Goal: Transaction & Acquisition: Purchase product/service

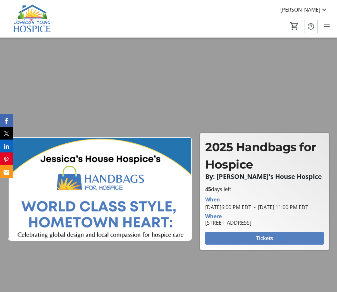
click at [272, 242] on span "Tickets" at bounding box center [264, 238] width 17 height 8
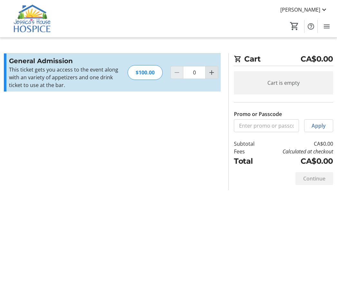
click at [209, 71] on mat-icon "Increment by one" at bounding box center [212, 73] width 8 height 8
type input "1"
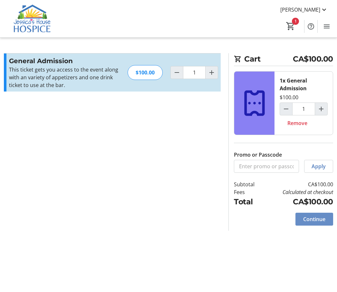
click at [309, 222] on span "Continue" at bounding box center [314, 219] width 22 height 8
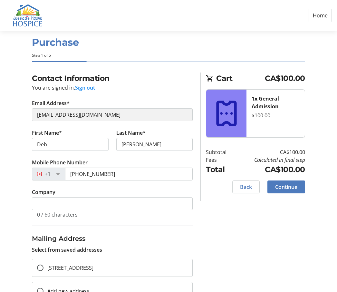
scroll to position [12, 0]
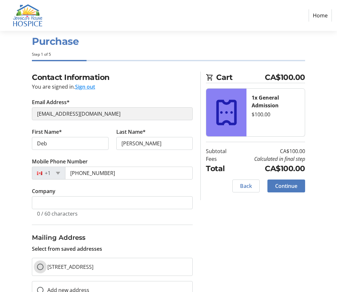
click at [38, 265] on input "[STREET_ADDRESS]" at bounding box center [40, 266] width 6 height 6
radio input "true"
click at [288, 183] on span "Continue" at bounding box center [286, 186] width 22 height 8
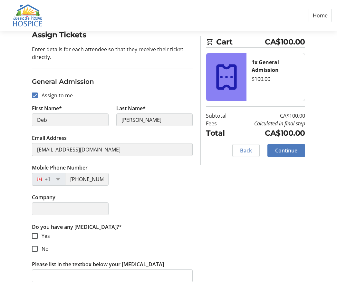
scroll to position [55, 0]
click at [241, 150] on span "Back" at bounding box center [246, 150] width 12 height 8
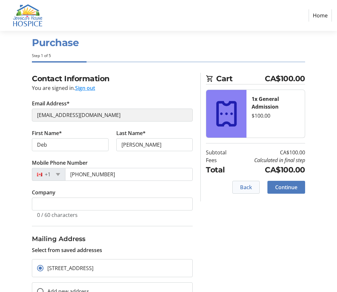
scroll to position [12, 0]
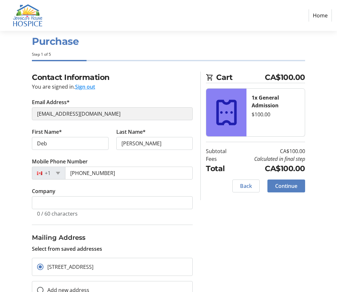
click at [282, 184] on span "Continue" at bounding box center [286, 186] width 22 height 8
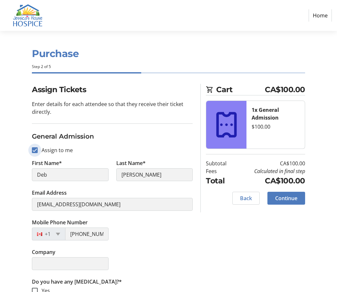
click at [35, 152] on input "Assign to me" at bounding box center [35, 150] width 6 height 6
checkbox input "false"
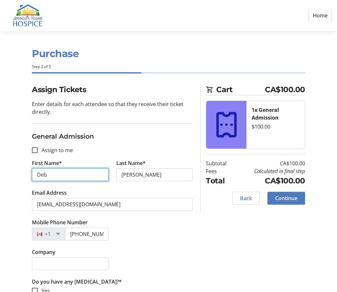
click at [71, 173] on input "Deb" at bounding box center [70, 174] width 77 height 13
type input "D"
type input "[PERSON_NAME]"
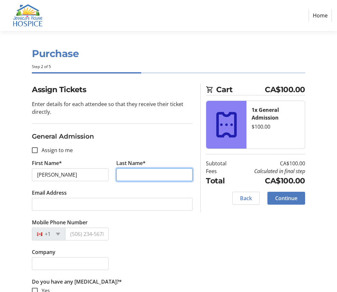
click at [135, 169] on input "Last Name*" at bounding box center [154, 174] width 77 height 13
type input "Waters"
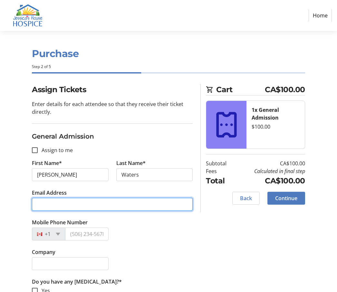
click at [58, 206] on input "Email Address" at bounding box center [112, 204] width 161 height 13
type input "h"
type input "[EMAIL_ADDRESS][DOMAIN_NAME]"
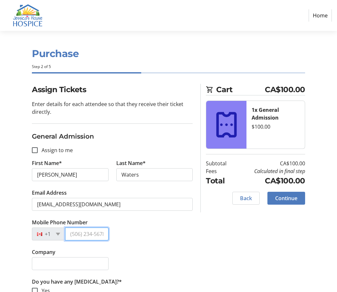
click at [95, 236] on input "Mobile Phone Number" at bounding box center [86, 233] width 43 height 13
type input "7"
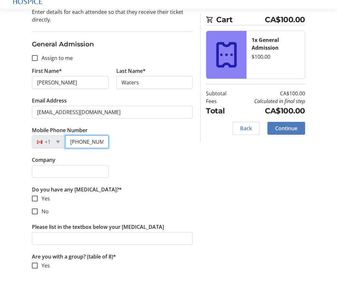
scroll to position [74, 0]
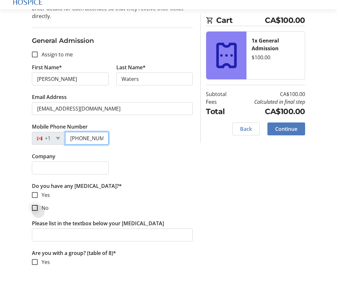
type input "[PHONE_NUMBER]"
click at [36, 222] on div at bounding box center [34, 229] width 15 height 15
checkbox input "true"
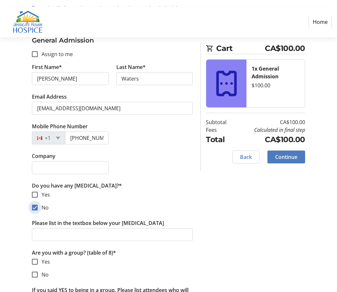
scroll to position [102, 0]
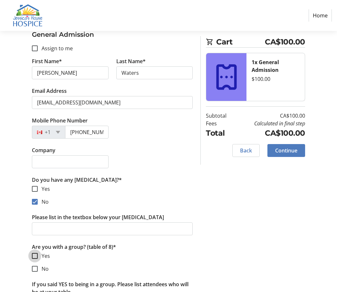
click at [33, 255] on input "Yes" at bounding box center [35, 256] width 6 height 6
checkbox input "true"
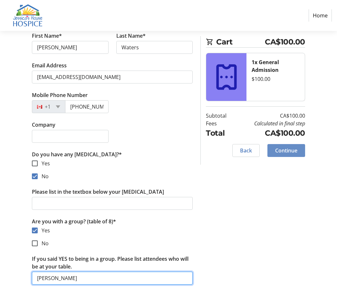
type input "[PERSON_NAME]"
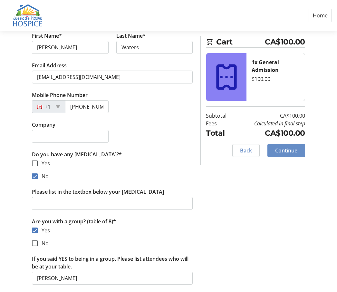
click at [284, 148] on span "Continue" at bounding box center [286, 150] width 22 height 8
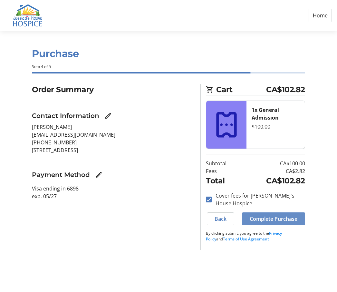
click at [283, 216] on span "Complete Purchase" at bounding box center [274, 219] width 48 height 8
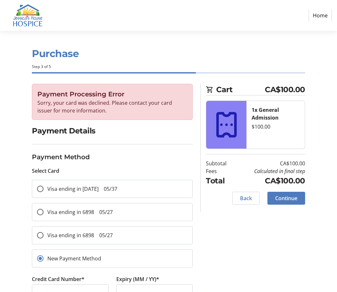
click at [79, 189] on span "Visa ending in [DATE] 05/37" at bounding box center [82, 188] width 70 height 7
click at [43, 189] on input "Visa ending in [DATE] 05/37" at bounding box center [40, 188] width 6 height 6
radio input "true"
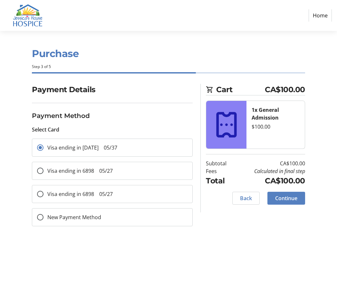
click at [288, 198] on span "Continue" at bounding box center [286, 198] width 22 height 8
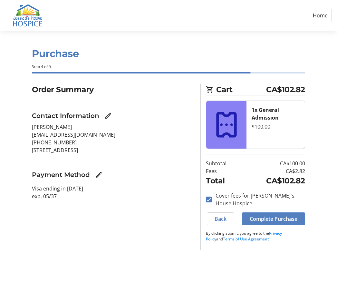
click at [285, 220] on span "Complete Purchase" at bounding box center [274, 219] width 48 height 8
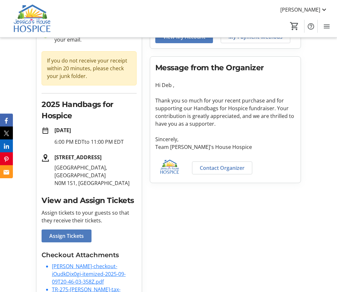
scroll to position [70, 0]
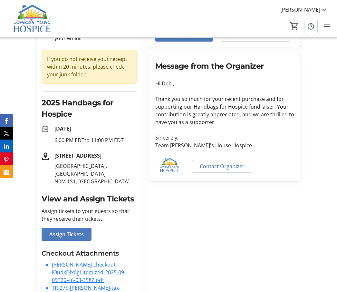
click at [97, 284] on link "TR-275-[PERSON_NAME]-tax-receipt-2025-09-09T20-46-04-510Z.pdf" at bounding box center [87, 295] width 70 height 23
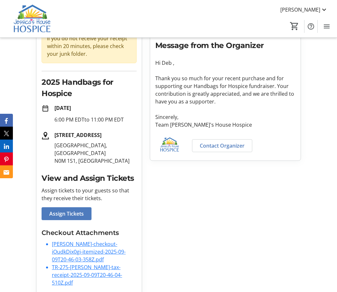
scroll to position [92, 0]
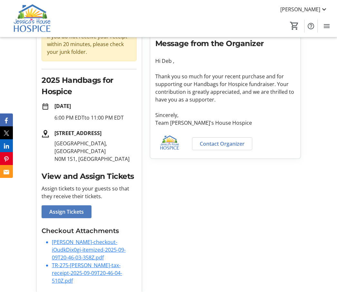
click at [85, 264] on link "TR-275-[PERSON_NAME]-tax-receipt-2025-09-09T20-46-04-510Z.pdf" at bounding box center [87, 273] width 70 height 23
click at [81, 241] on link "[PERSON_NAME]-checkout-iOudkDix0gi-itemized-2025-09-09T20-46-03-358Z.pdf" at bounding box center [89, 250] width 74 height 23
